Goal: Transaction & Acquisition: Purchase product/service

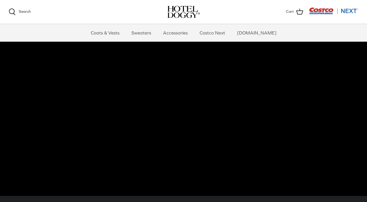
scroll to position [16, 0]
click at [109, 33] on link "Coats & Vests" at bounding box center [105, 32] width 39 height 17
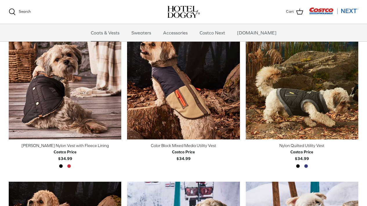
scroll to position [151, 0]
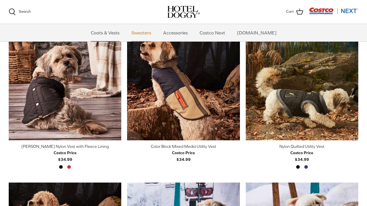
click at [140, 33] on link "Sweaters" at bounding box center [141, 32] width 30 height 17
